Goal: Task Accomplishment & Management: Use online tool/utility

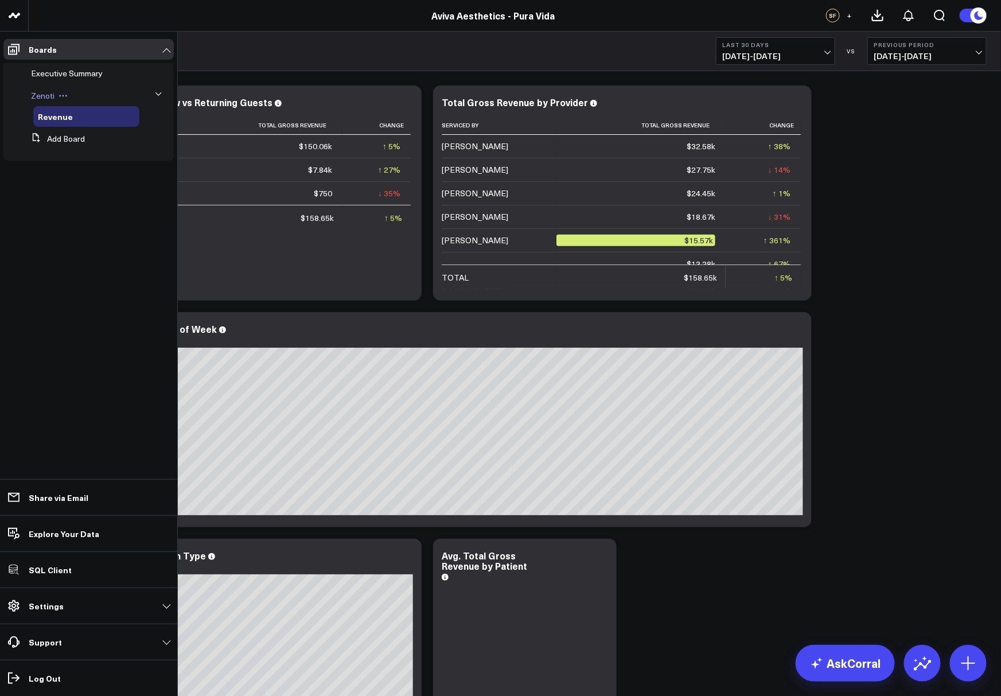
click at [41, 97] on span "Zenoti" at bounding box center [43, 95] width 24 height 11
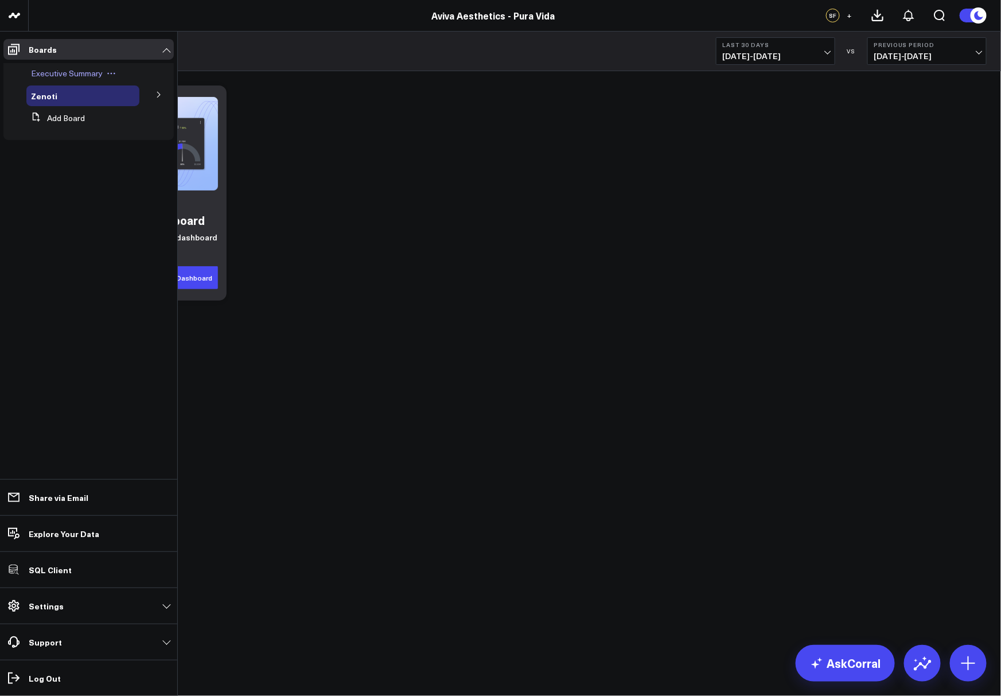
click at [52, 75] on span "Executive Summary" at bounding box center [67, 73] width 72 height 11
click at [155, 100] on button at bounding box center [159, 93] width 30 height 17
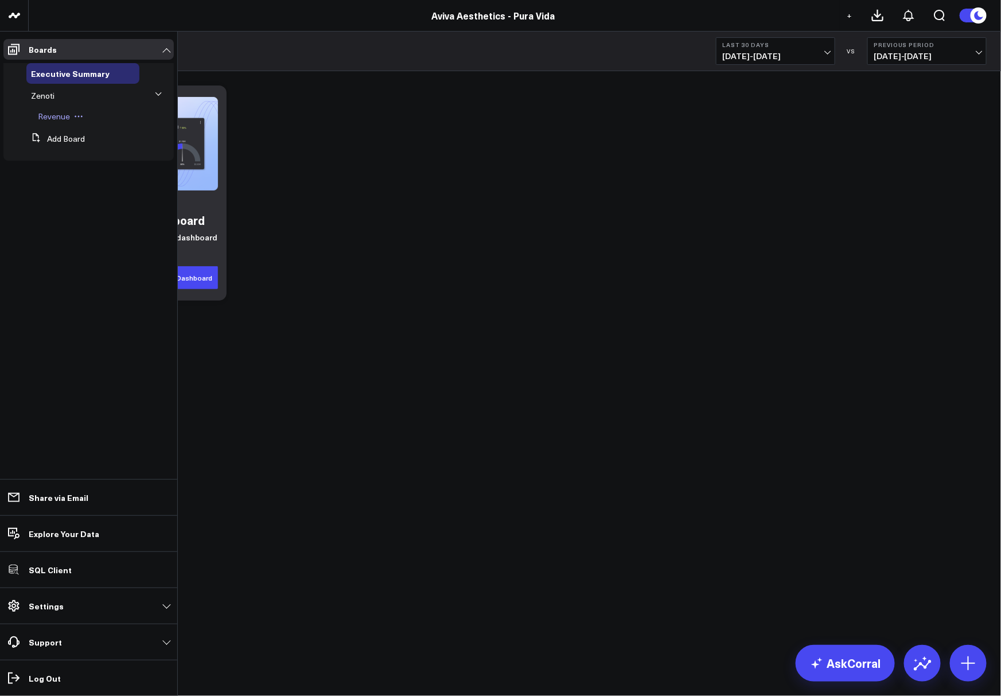
click at [50, 115] on span "Revenue" at bounding box center [54, 116] width 32 height 11
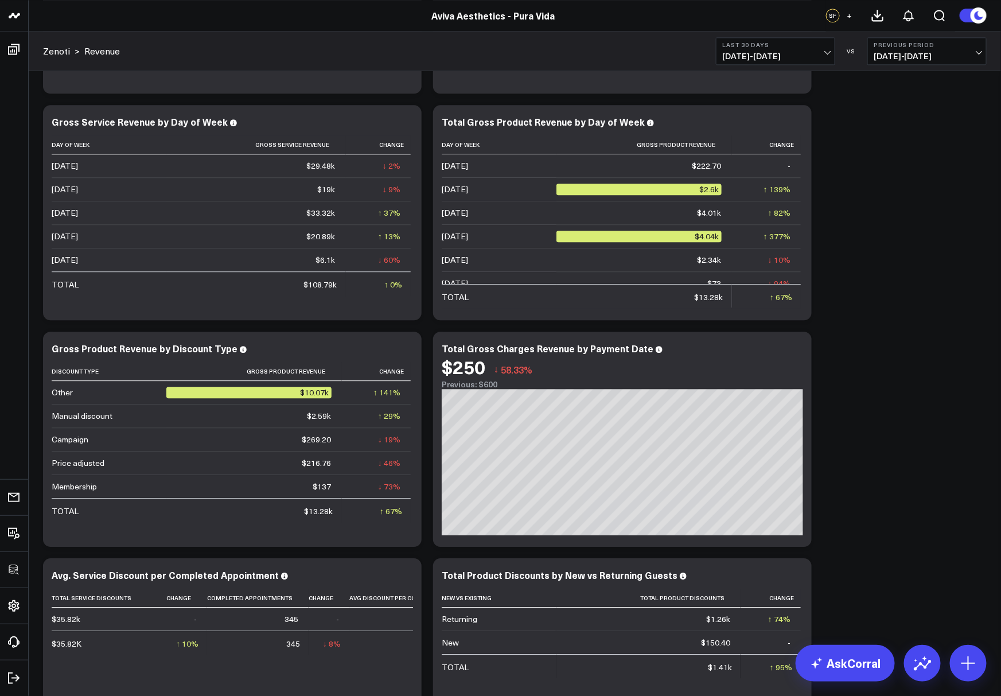
scroll to position [1566, 0]
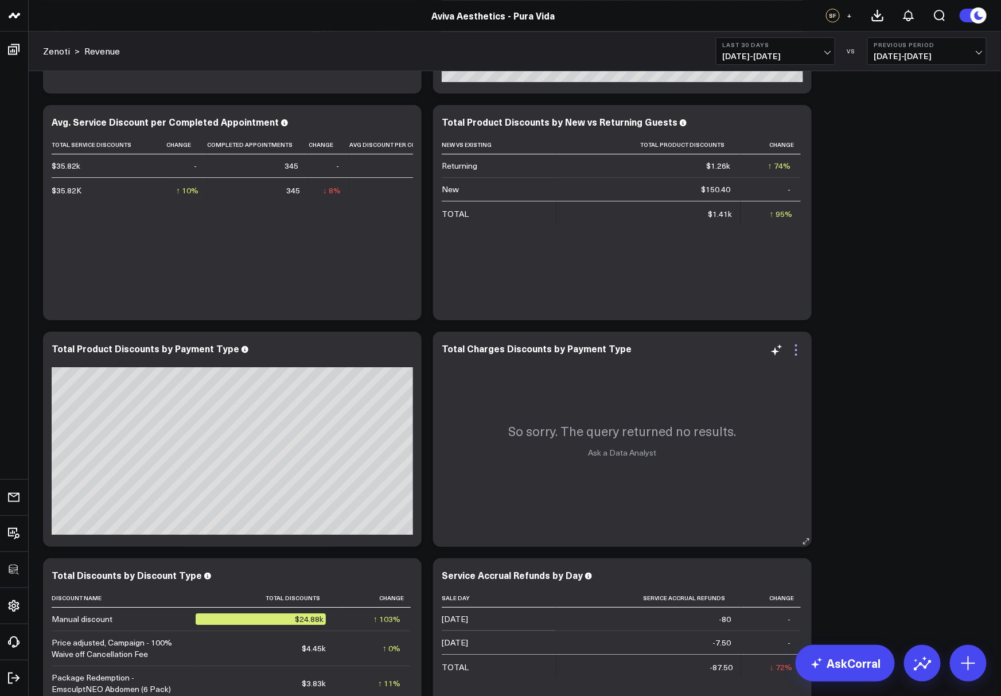
click at [797, 352] on icon at bounding box center [796, 350] width 14 height 14
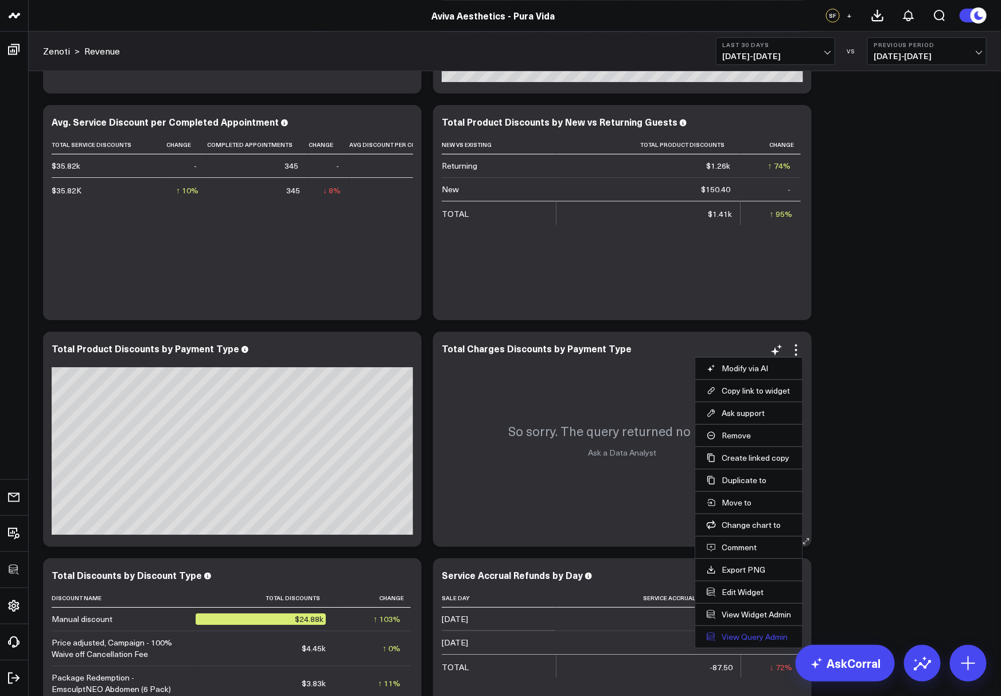
click at [735, 633] on link "View Query Admin" at bounding box center [749, 636] width 84 height 10
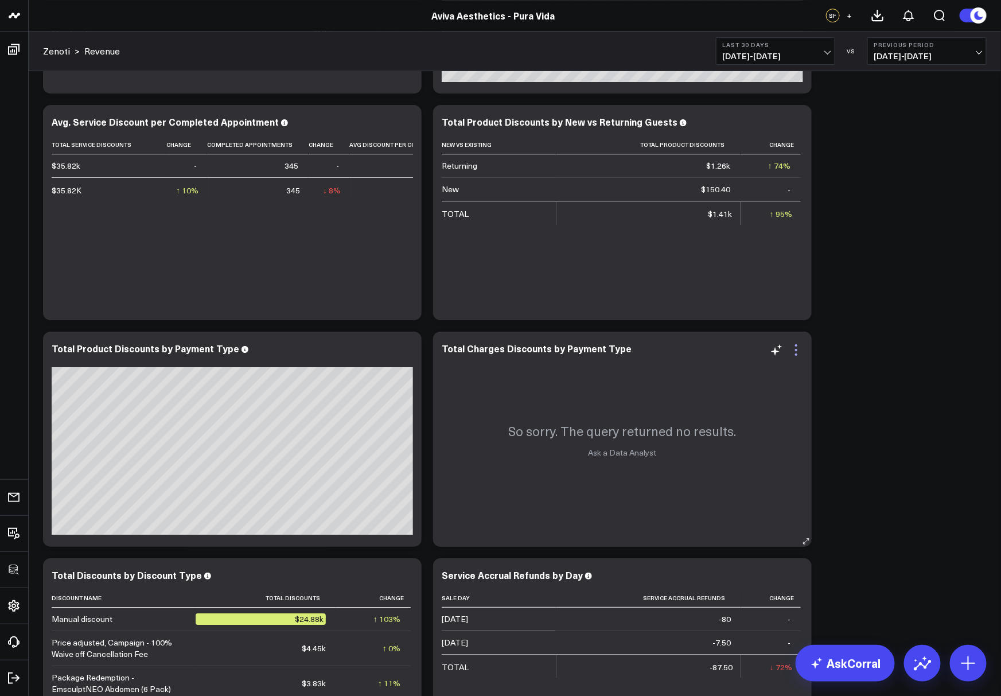
click at [798, 348] on icon at bounding box center [796, 350] width 14 height 14
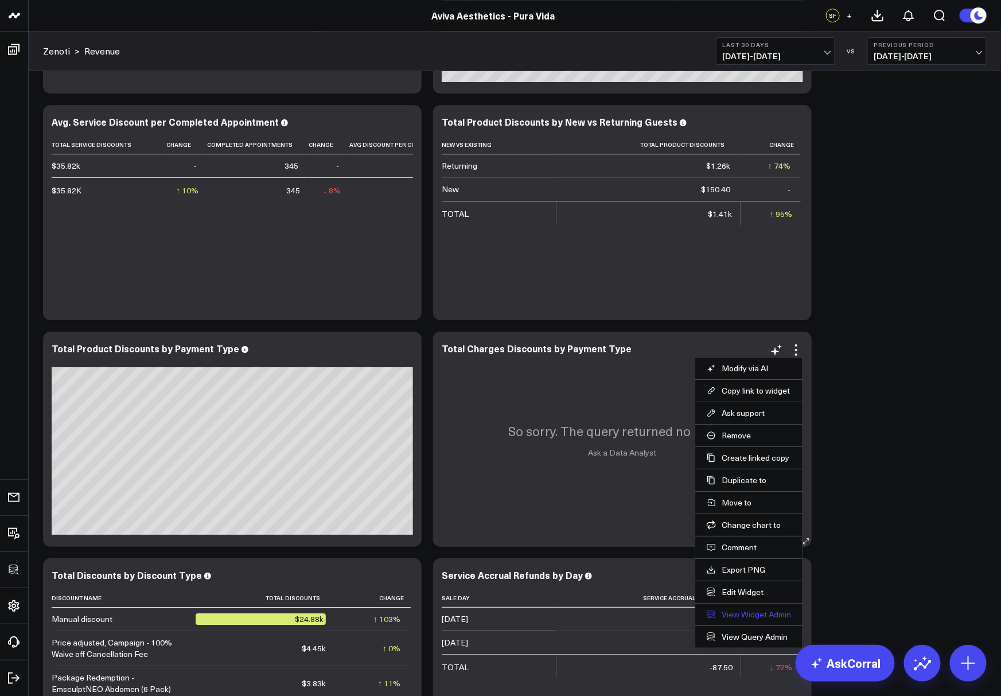
click at [734, 609] on link "View Widget Admin" at bounding box center [749, 614] width 84 height 10
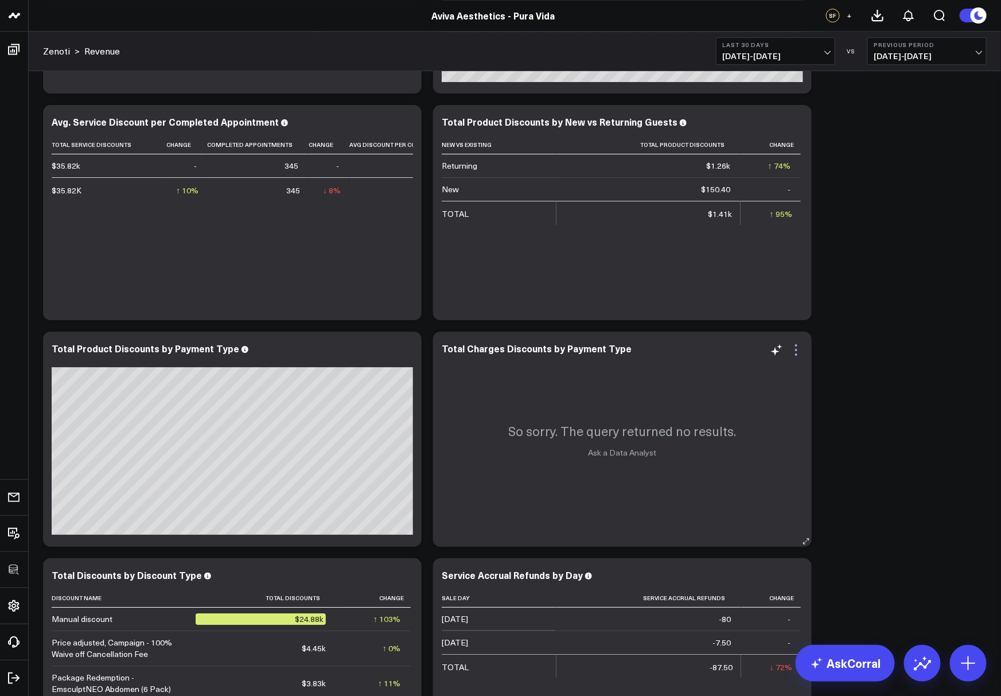
click at [799, 353] on icon at bounding box center [796, 350] width 14 height 14
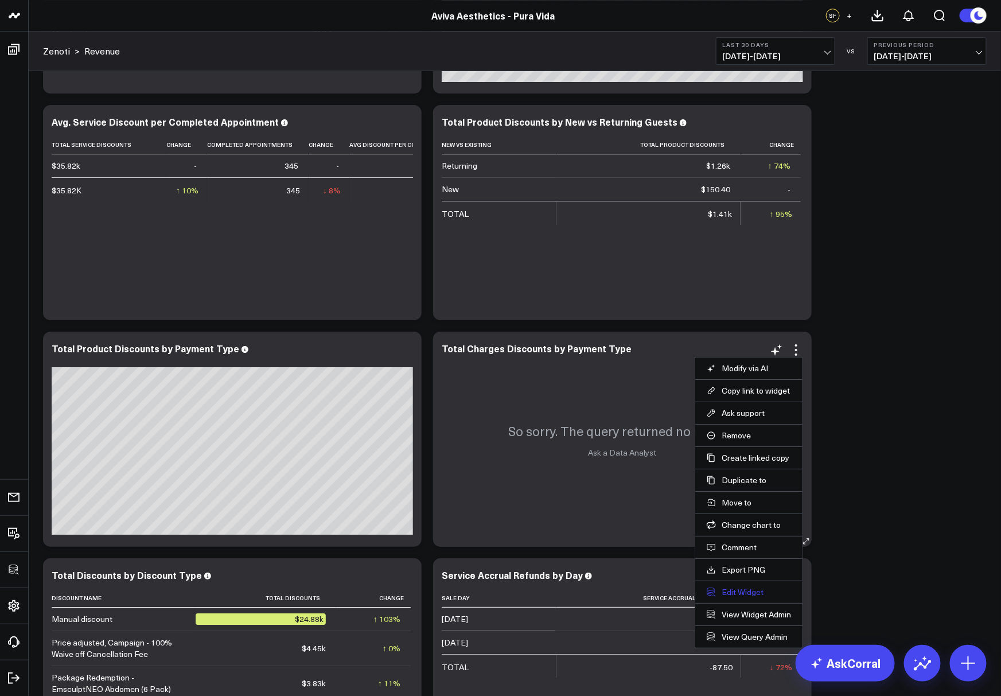
click at [731, 587] on button "Edit Widget" at bounding box center [749, 592] width 84 height 10
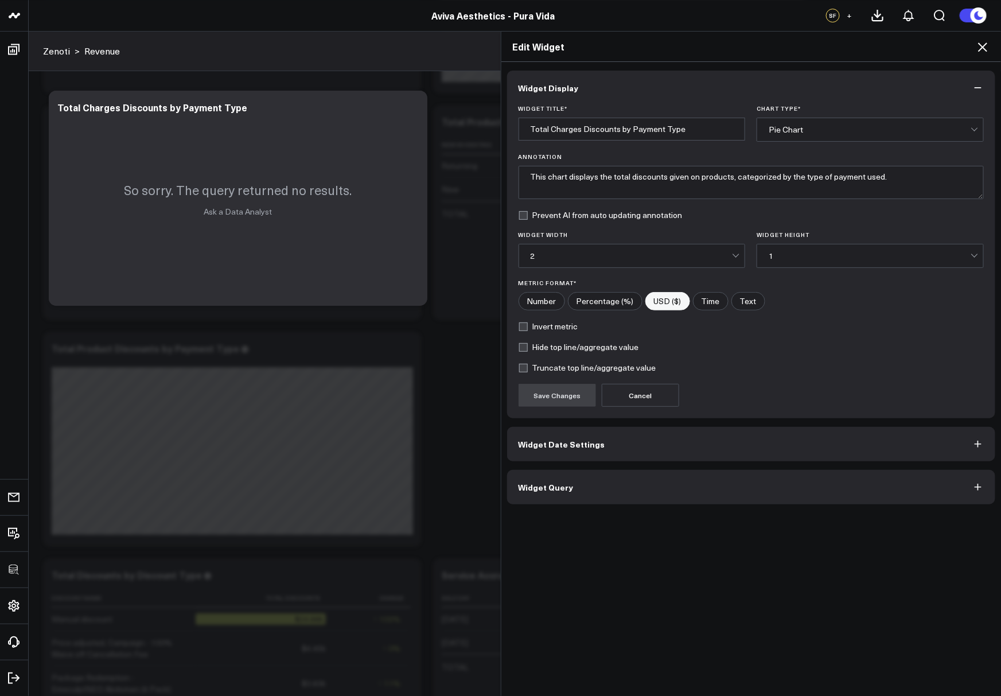
click at [664, 489] on button "Widget Query" at bounding box center [751, 487] width 489 height 34
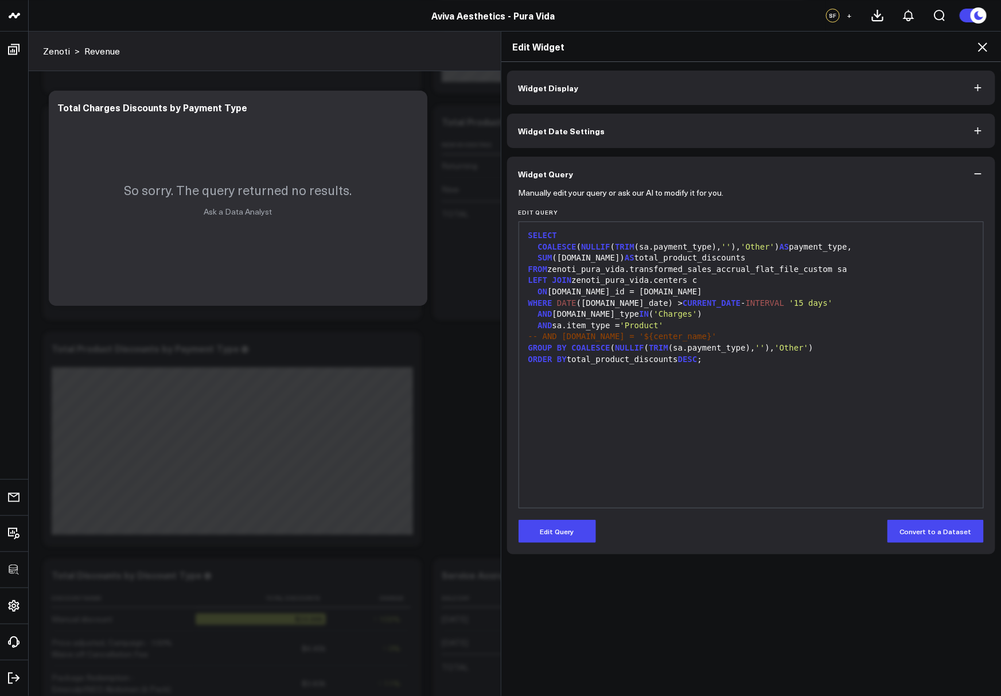
click at [988, 46] on icon at bounding box center [983, 47] width 14 height 14
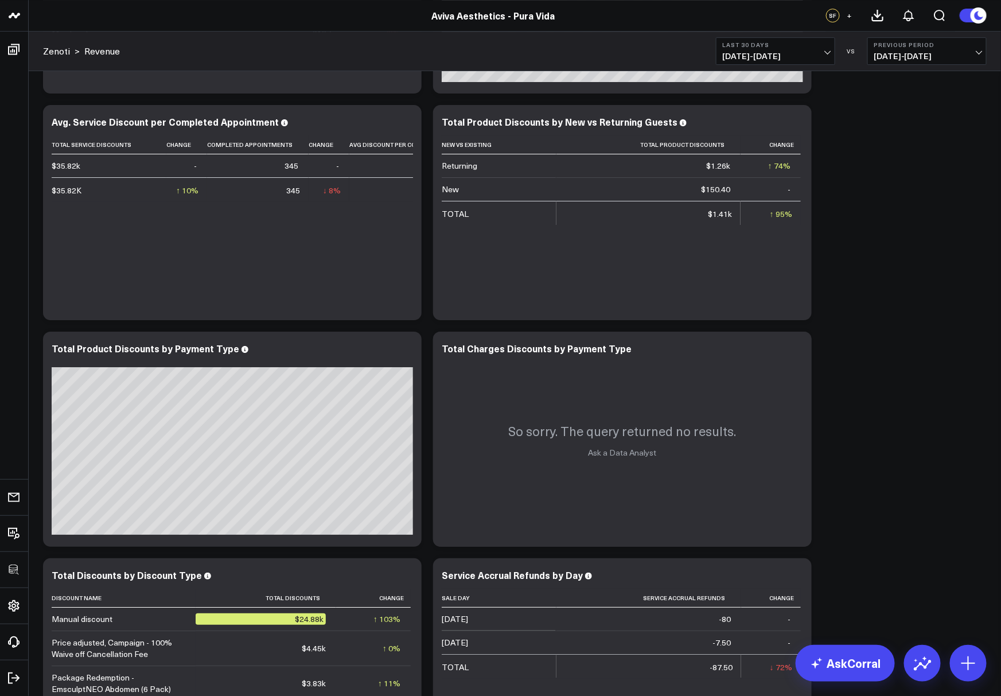
click at [795, 55] on span "[DATE] - [DATE]" at bounding box center [775, 56] width 107 height 9
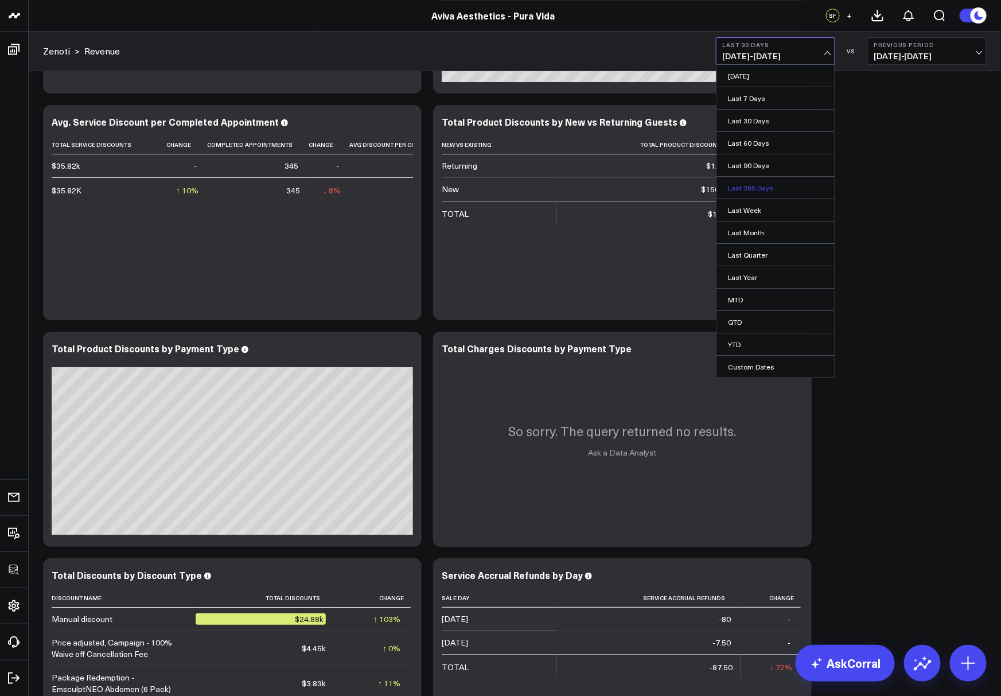
click at [756, 177] on link "Last 365 Days" at bounding box center [775, 188] width 118 height 22
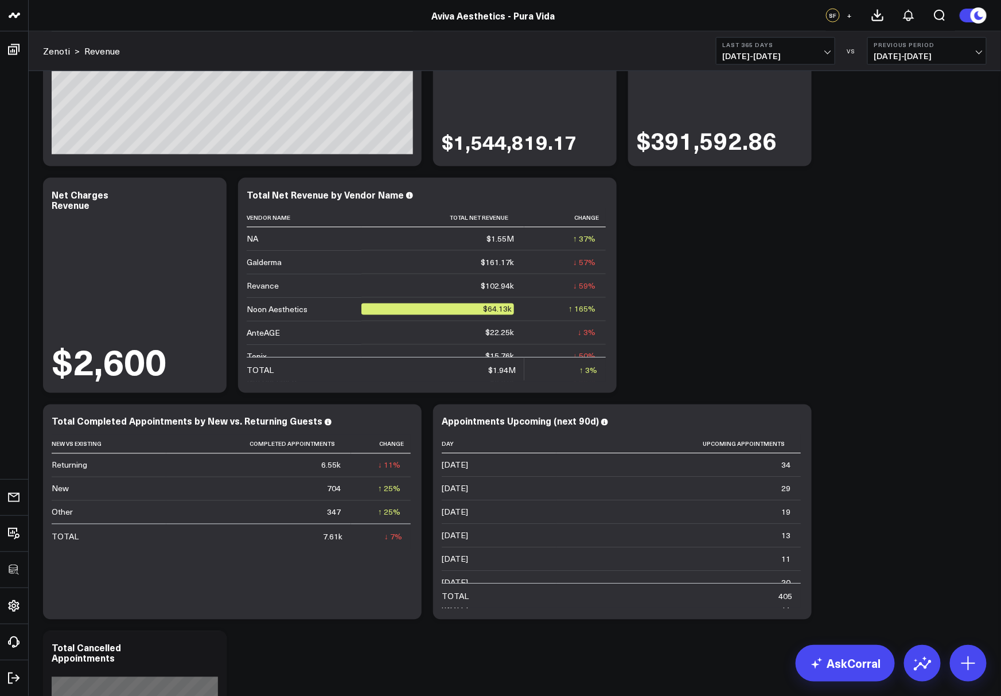
scroll to position [2624, 0]
